Goal: Task Accomplishment & Management: Manage account settings

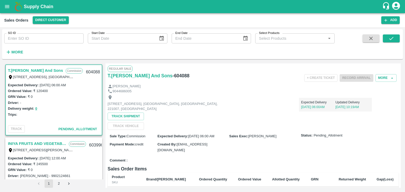
scroll to position [74, 0]
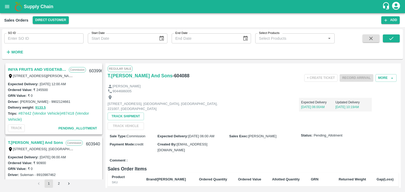
click at [32, 68] on link "INIYA FRUITS AND VEGETABLES" at bounding box center [37, 69] width 58 height 7
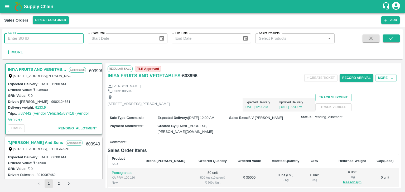
click at [28, 36] on input "SO ID" at bounding box center [43, 38] width 79 height 10
type input "603940"
click at [392, 39] on icon "submit" at bounding box center [391, 39] width 6 height 6
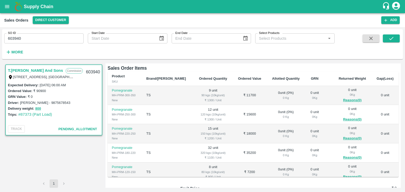
scroll to position [102, 0]
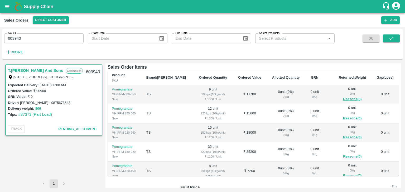
click at [396, 124] on td "0 unit" at bounding box center [385, 132] width 27 height 19
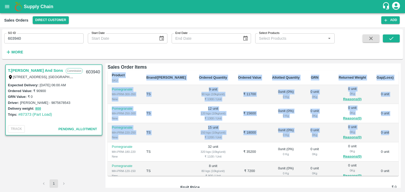
drag, startPoint x: 396, startPoint y: 124, endPoint x: 398, endPoint y: 122, distance: 3.2
click at [398, 122] on div "Regular Sale T.[PERSON_NAME] And Sons - 603940 + Create Ticket Record Arrival M…" at bounding box center [252, 126] width 295 height 125
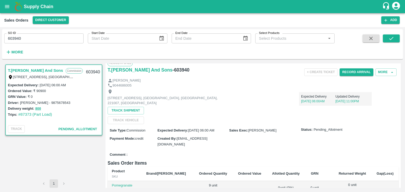
scroll to position [0, 0]
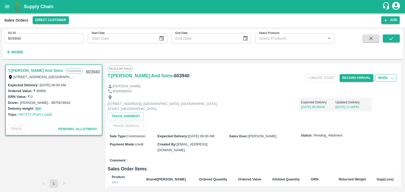
click at [392, 79] on icon "button" at bounding box center [392, 78] width 5 height 5
click at [383, 78] on button "More" at bounding box center [385, 78] width 21 height 8
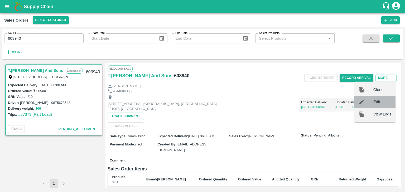
click at [377, 101] on span "Edit" at bounding box center [382, 102] width 18 height 6
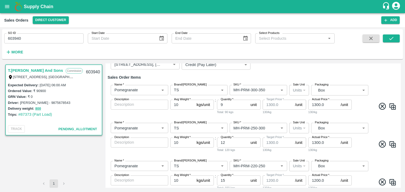
scroll to position [51, 0]
click at [390, 40] on icon "submit" at bounding box center [391, 38] width 4 height 3
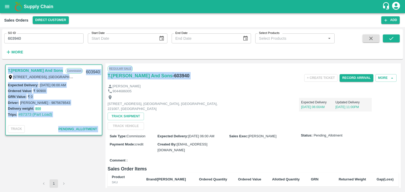
drag, startPoint x: 398, startPoint y: 73, endPoint x: 361, endPoint y: 45, distance: 46.5
click at [361, 45] on div "SO ID 603940 SO ID Start Date Start Date End Date End Date Select Products Sele…" at bounding box center [202, 109] width 401 height 161
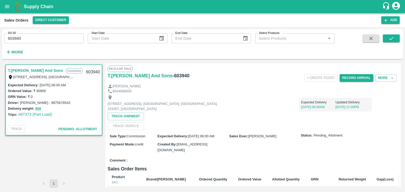
click at [261, 50] on div "SO ID 603940 SO ID Start Date Start Date End Date End Date Select Products Sele…" at bounding box center [167, 42] width 335 height 27
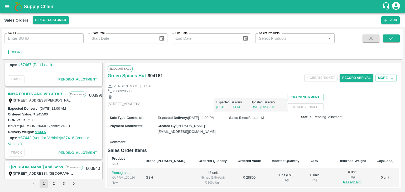
scroll to position [117, 0]
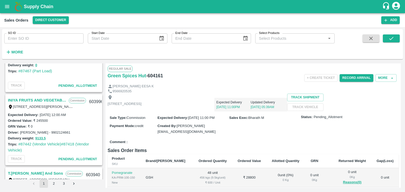
click at [38, 100] on link "INIYA FRUITS AND VEGETABLES" at bounding box center [37, 100] width 58 height 7
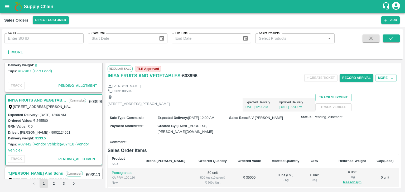
click at [400, 74] on div "Green Spices Hut Commission Shop no 74, MADURAI MATTUTHAVANI FRUIT MARKET, Madu…" at bounding box center [202, 125] width 401 height 129
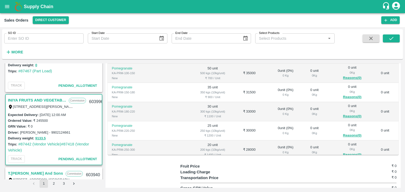
scroll to position [104, 0]
drag, startPoint x: 401, startPoint y: 122, endPoint x: 402, endPoint y: 128, distance: 6.9
click at [402, 128] on div "Green Spices Hut Commission Shop no 74, MADURAI MATTUTHAVANI FRUIT MARKET, Madu…" at bounding box center [202, 125] width 401 height 129
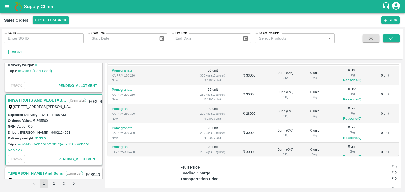
scroll to position [38, 0]
drag, startPoint x: 398, startPoint y: 95, endPoint x: 397, endPoint y: 87, distance: 7.5
click at [397, 87] on div "Regular Sale TLB Approved INIYA FRUITS AND VEGETABLES - 603996 + Create Ticket …" at bounding box center [252, 126] width 295 height 125
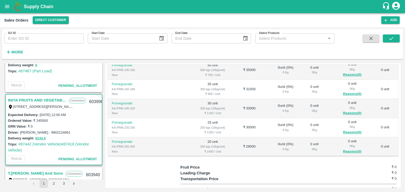
scroll to position [0, 0]
